Goal: Navigation & Orientation: Understand site structure

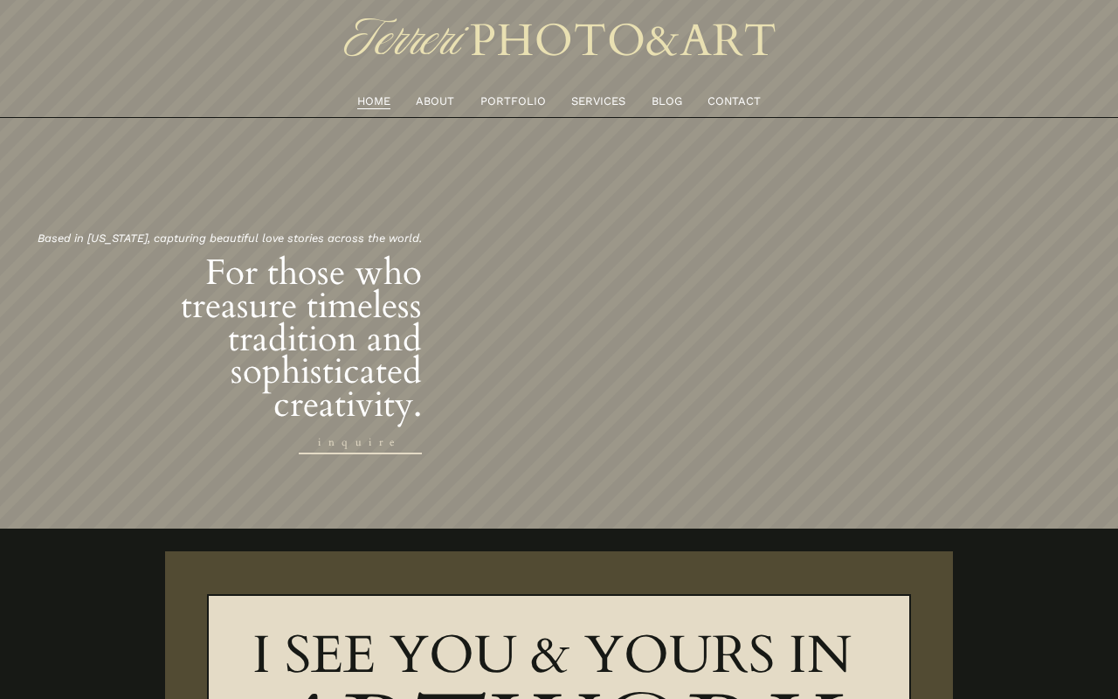
click at [509, 92] on link "PORTFOLIO" at bounding box center [513, 100] width 66 height 19
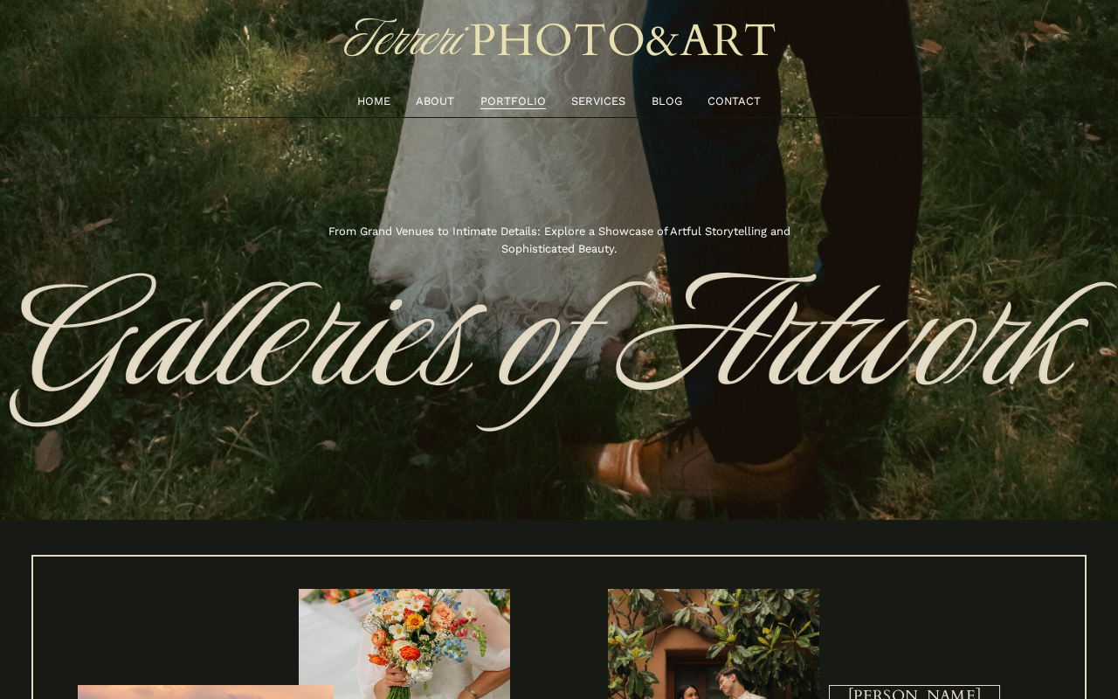
click at [593, 93] on link "SERVICES" at bounding box center [598, 100] width 54 height 19
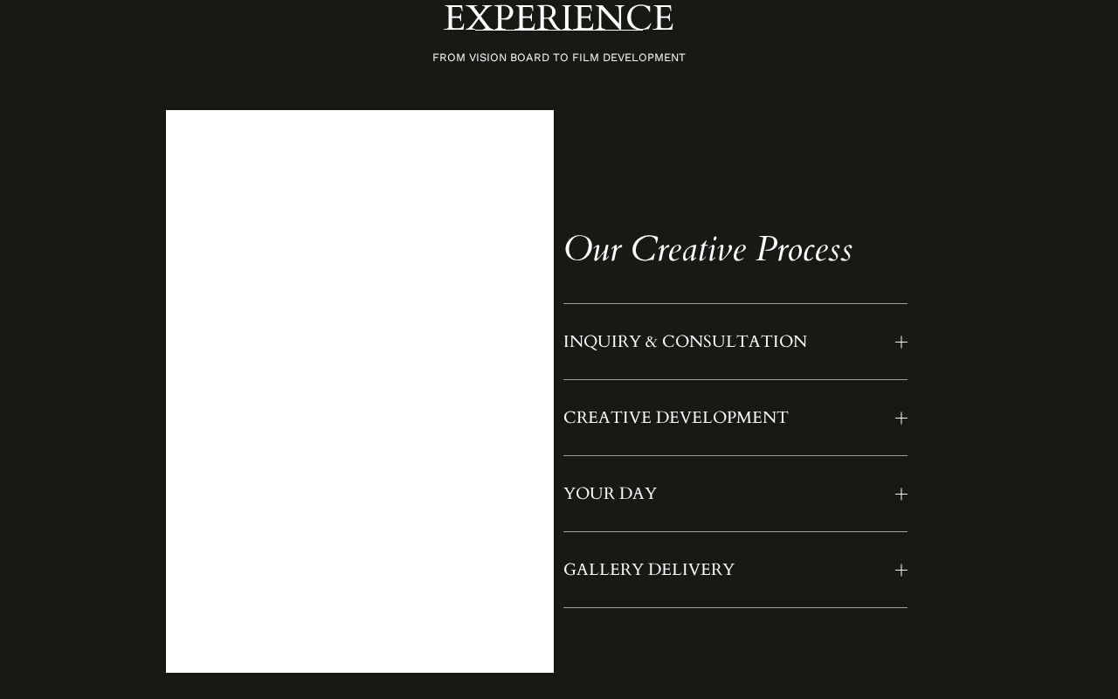
scroll to position [1247, 0]
